Goal: Information Seeking & Learning: Learn about a topic

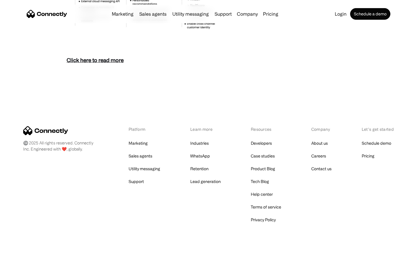
scroll to position [2514, 0]
